Goal: Task Accomplishment & Management: Manage account settings

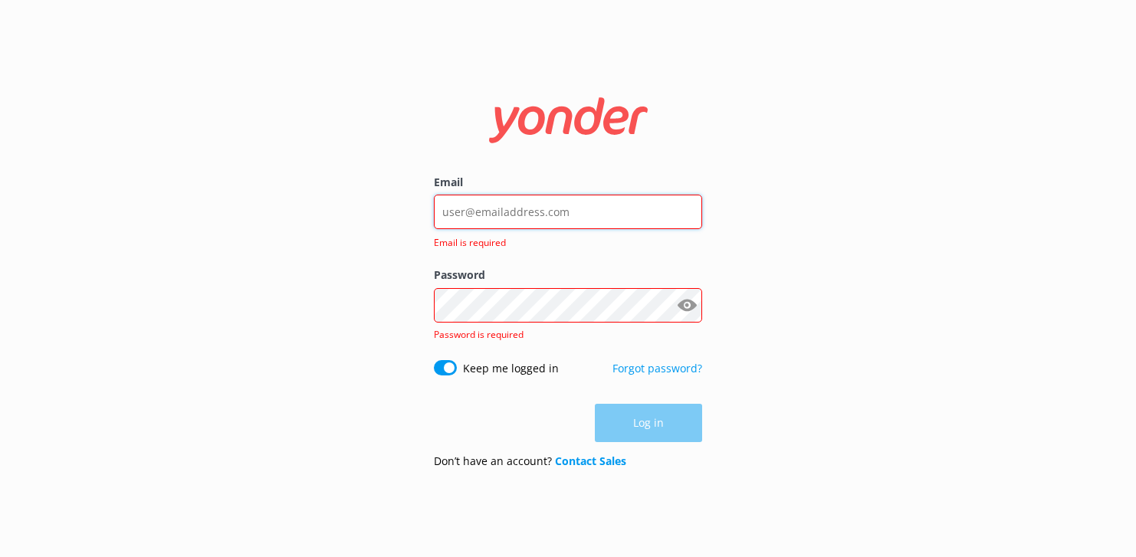
type input "[EMAIL_ADDRESS][DOMAIN_NAME]"
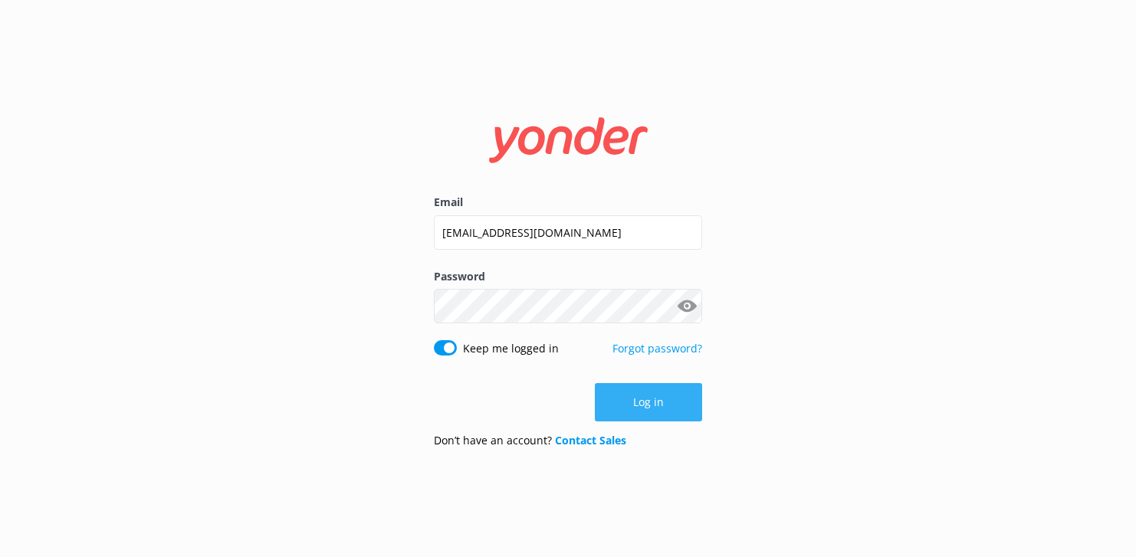
click at [645, 397] on button "Log in" at bounding box center [648, 402] width 107 height 38
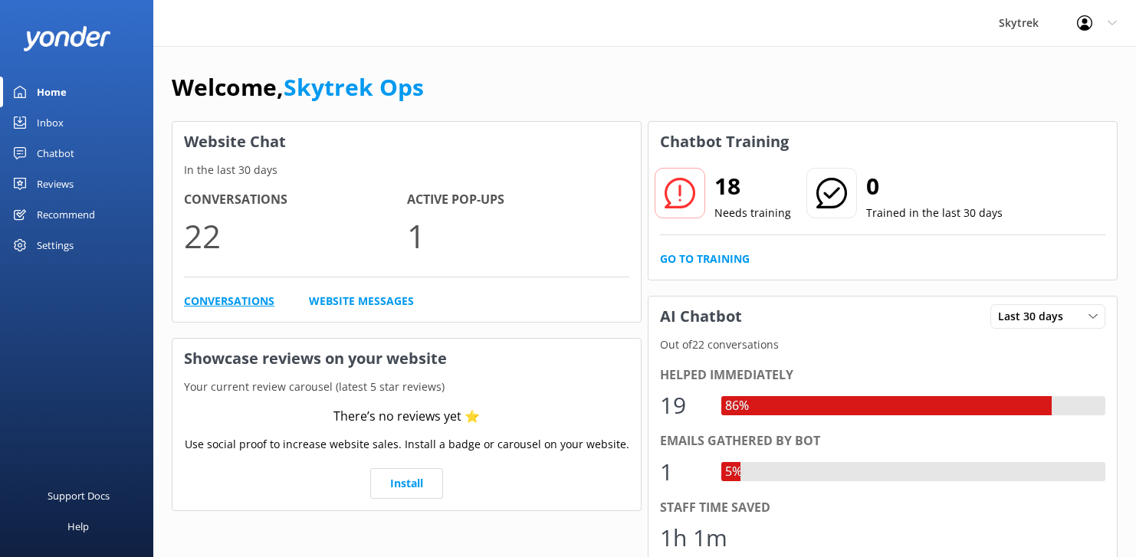
click at [235, 300] on link "Conversations" at bounding box center [229, 301] width 90 height 17
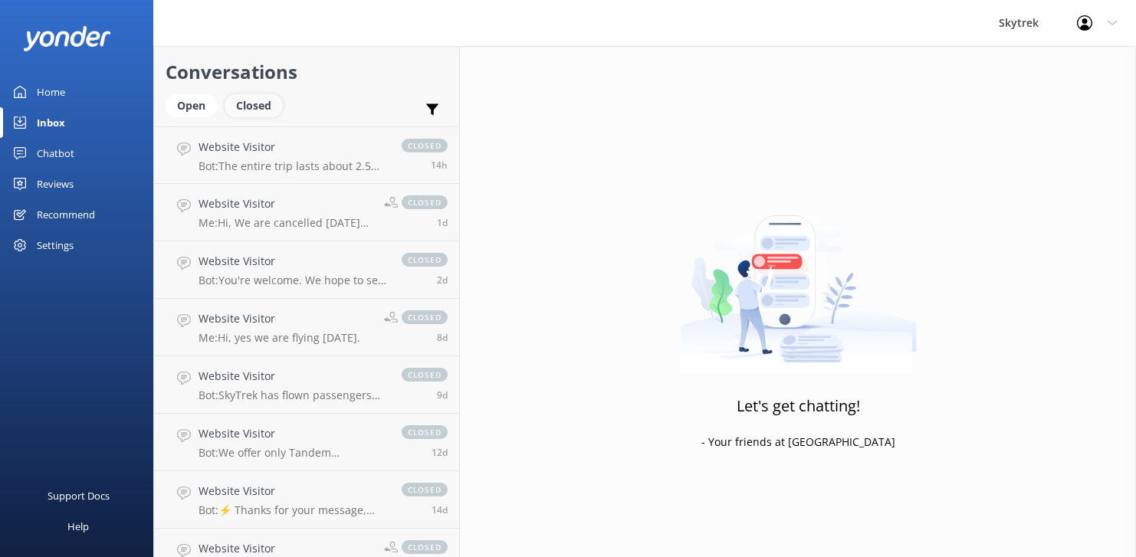
click at [248, 110] on div "Closed" at bounding box center [254, 105] width 58 height 23
click at [192, 105] on div "Open" at bounding box center [191, 105] width 51 height 23
